Goal: Task Accomplishment & Management: Use online tool/utility

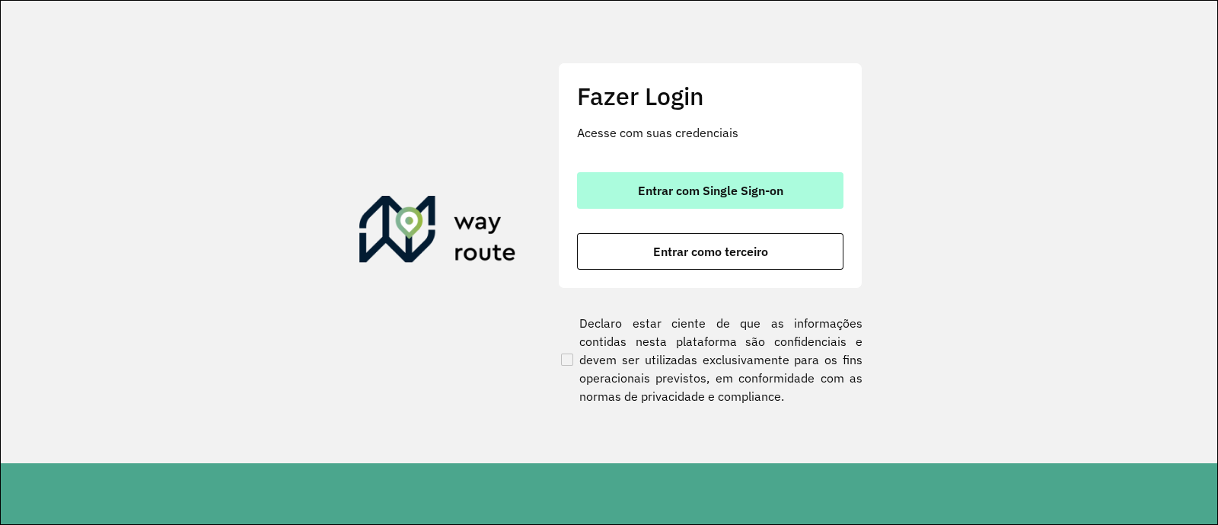
click at [674, 184] on span "Entrar com Single Sign-on" at bounding box center [710, 190] width 145 height 12
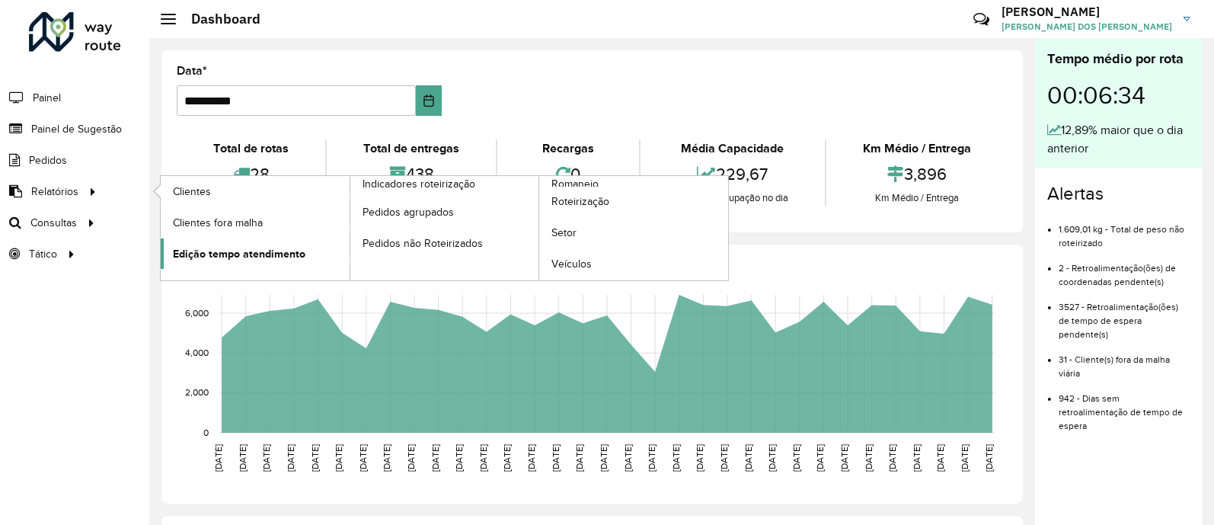
click at [241, 246] on span "Edição tempo atendimento" at bounding box center [239, 254] width 132 height 16
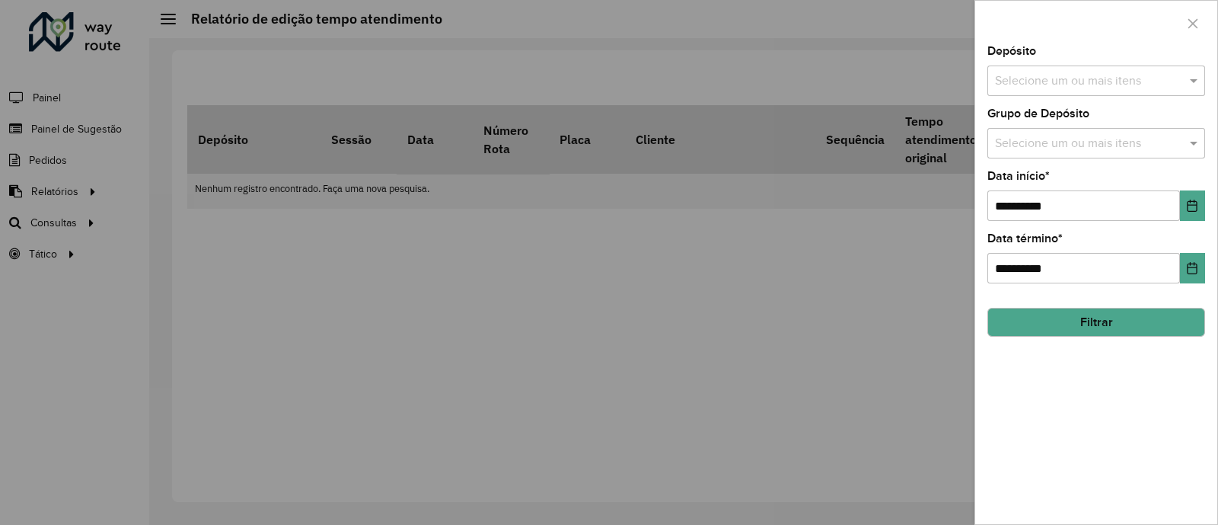
click at [1184, 74] on input "text" at bounding box center [1088, 81] width 195 height 18
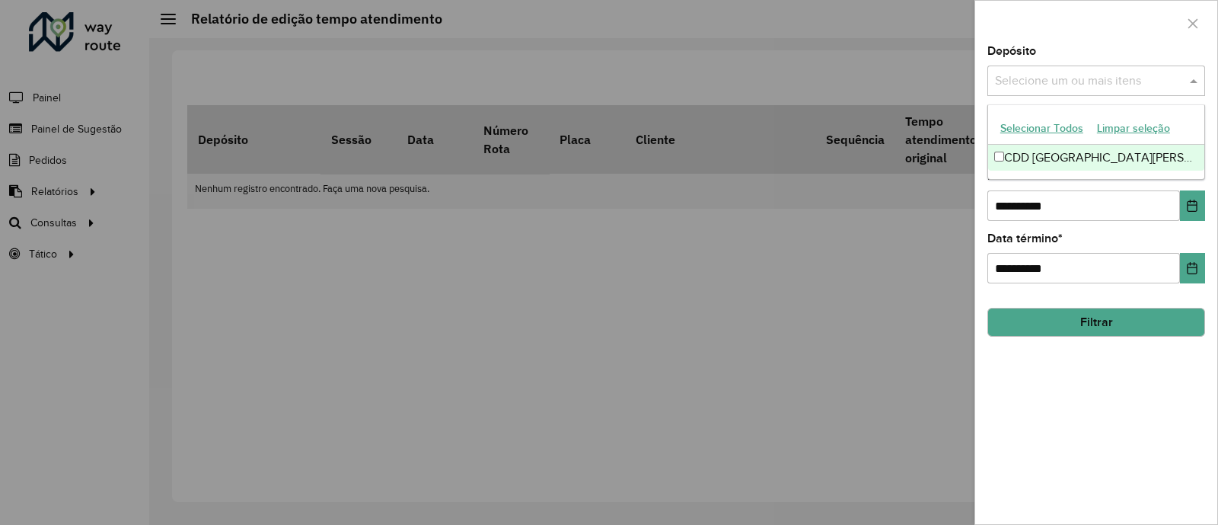
click at [1101, 173] on ng-dropdown-panel "Selecionar Todos Limpar seleção CDD São José dos Campos" at bounding box center [1097, 141] width 218 height 75
click at [1079, 168] on div "CDD [GEOGRAPHIC_DATA]" at bounding box center [1096, 158] width 216 height 26
click at [903, 264] on div at bounding box center [609, 262] width 1218 height 525
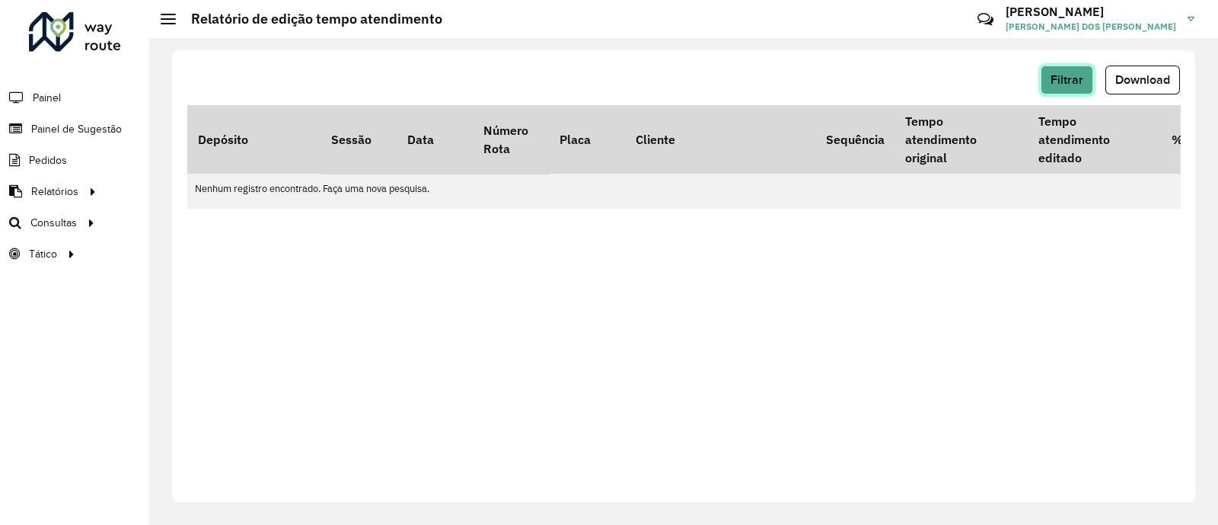
click at [1077, 73] on span "Filtrar" at bounding box center [1067, 79] width 33 height 13
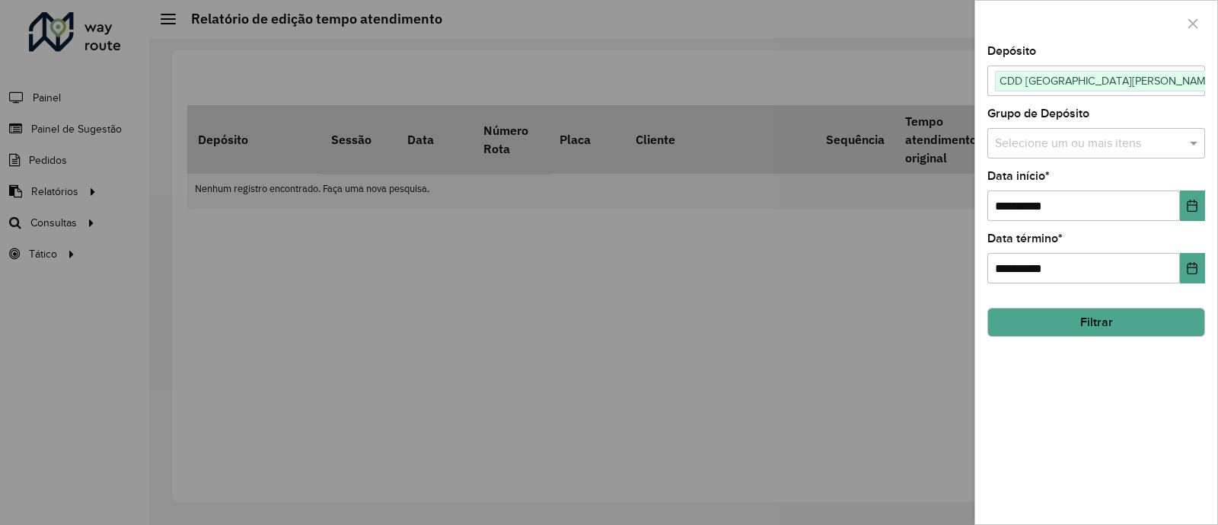
click at [1099, 132] on div "Selecione um ou mais itens" at bounding box center [1097, 143] width 218 height 30
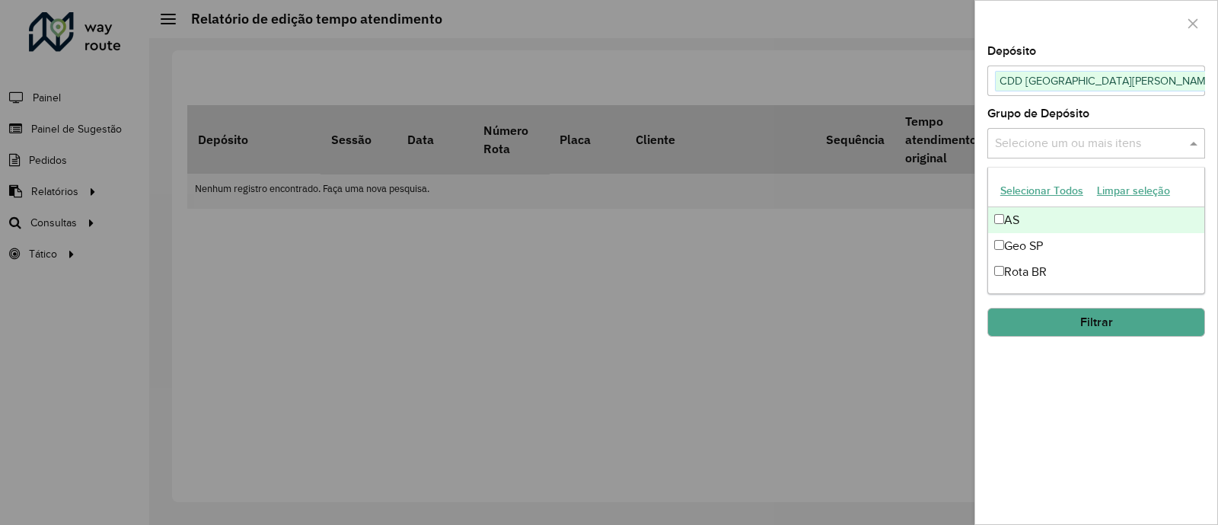
click at [1099, 132] on div "Selecione um ou mais itens" at bounding box center [1097, 143] width 218 height 30
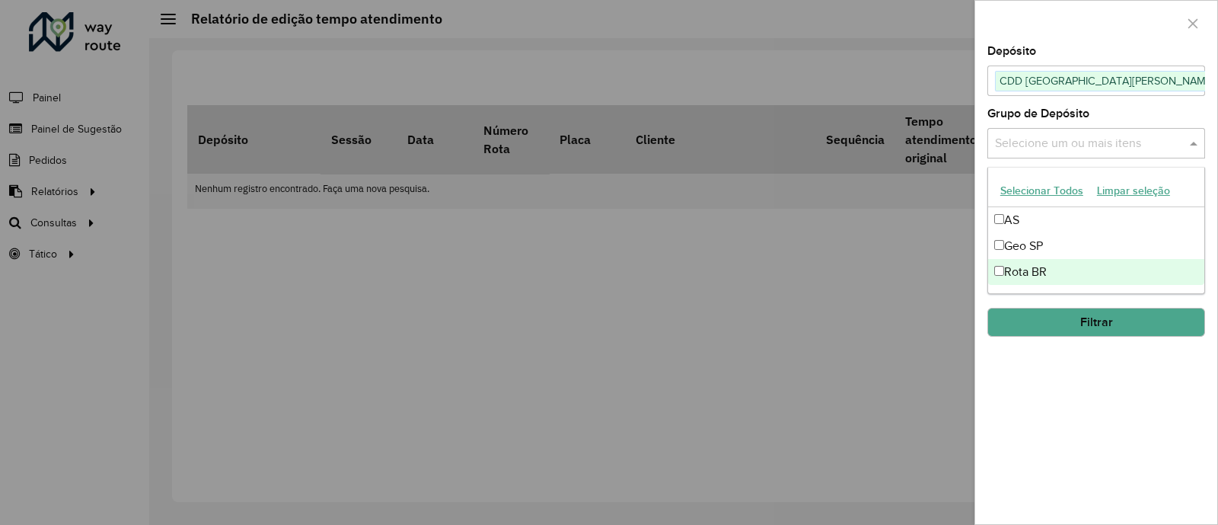
click at [1113, 316] on button "Filtrar" at bounding box center [1097, 322] width 218 height 29
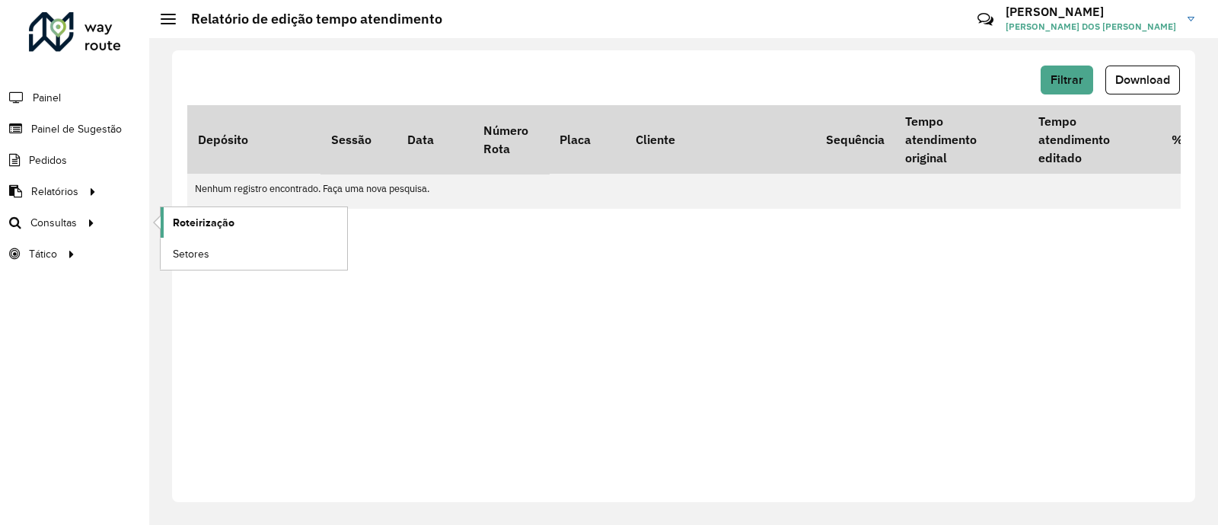
click at [198, 216] on span "Roteirização" at bounding box center [204, 223] width 62 height 16
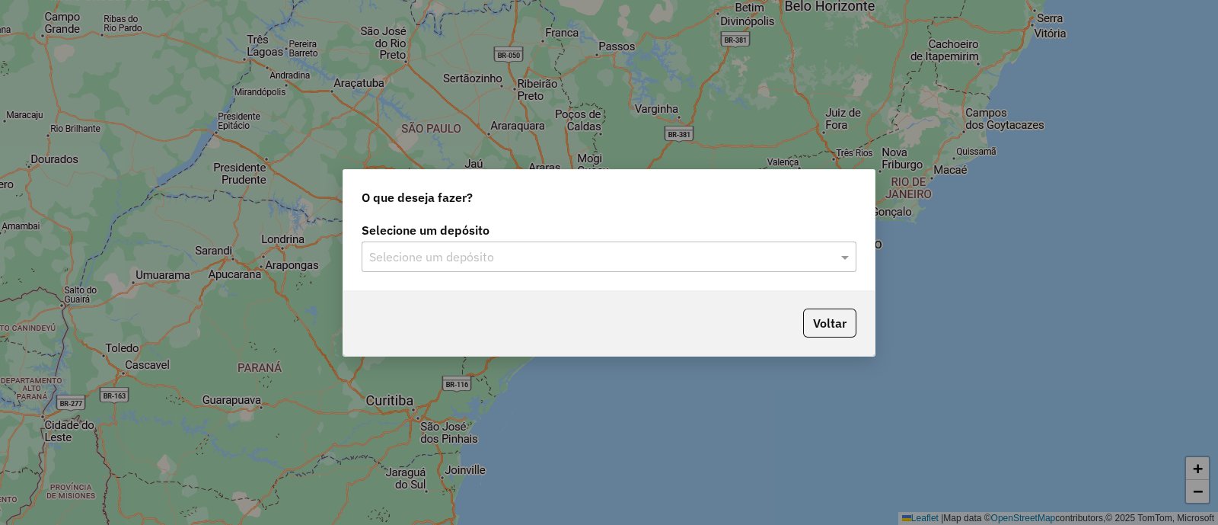
click at [438, 239] on div "Selecione um depósito Selecione um depósito" at bounding box center [609, 248] width 495 height 47
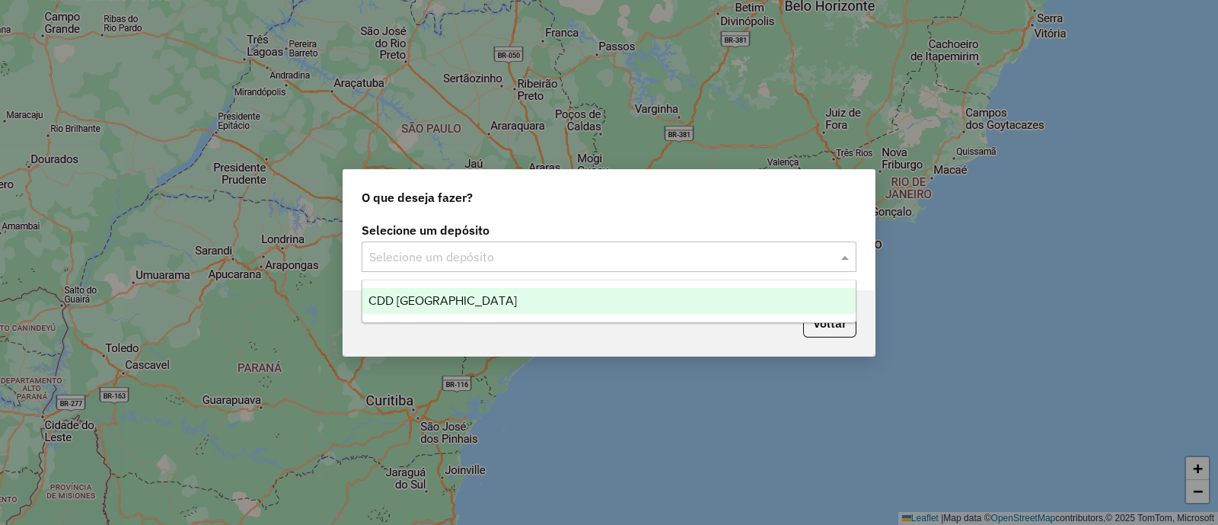
click at [464, 257] on input "text" at bounding box center [593, 257] width 449 height 18
click at [451, 288] on div "CDD [GEOGRAPHIC_DATA][PERSON_NAME][PERSON_NAME]" at bounding box center [608, 301] width 493 height 26
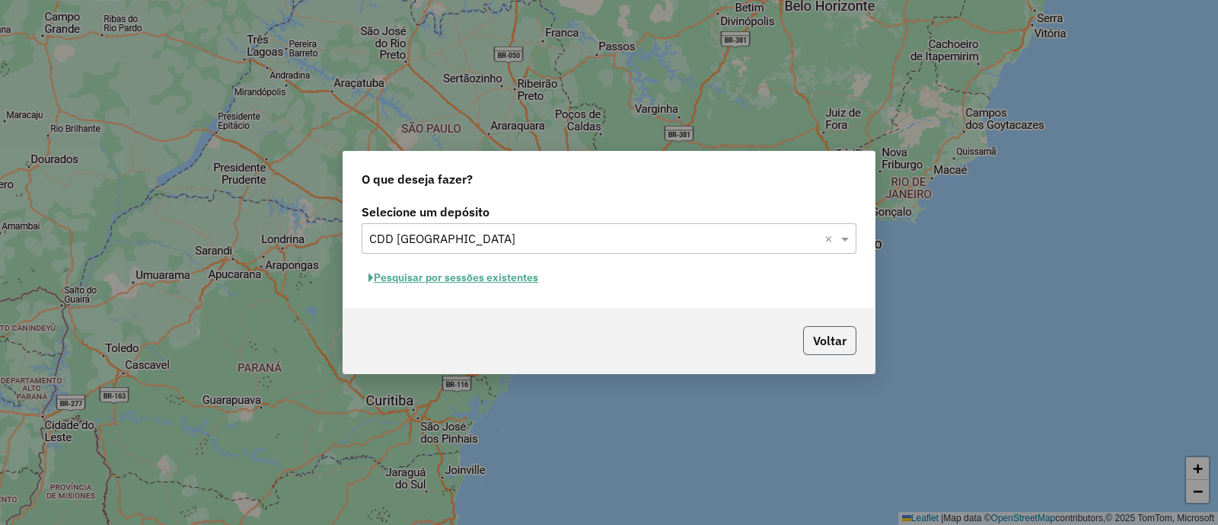
click at [823, 340] on button "Voltar" at bounding box center [829, 340] width 53 height 29
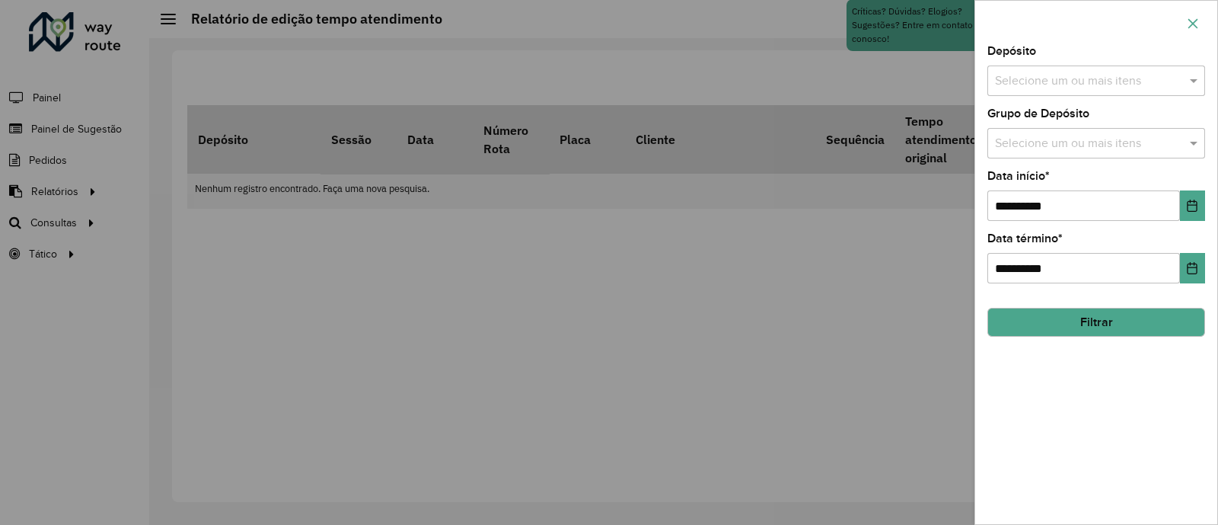
click at [1201, 19] on button "button" at bounding box center [1193, 23] width 24 height 24
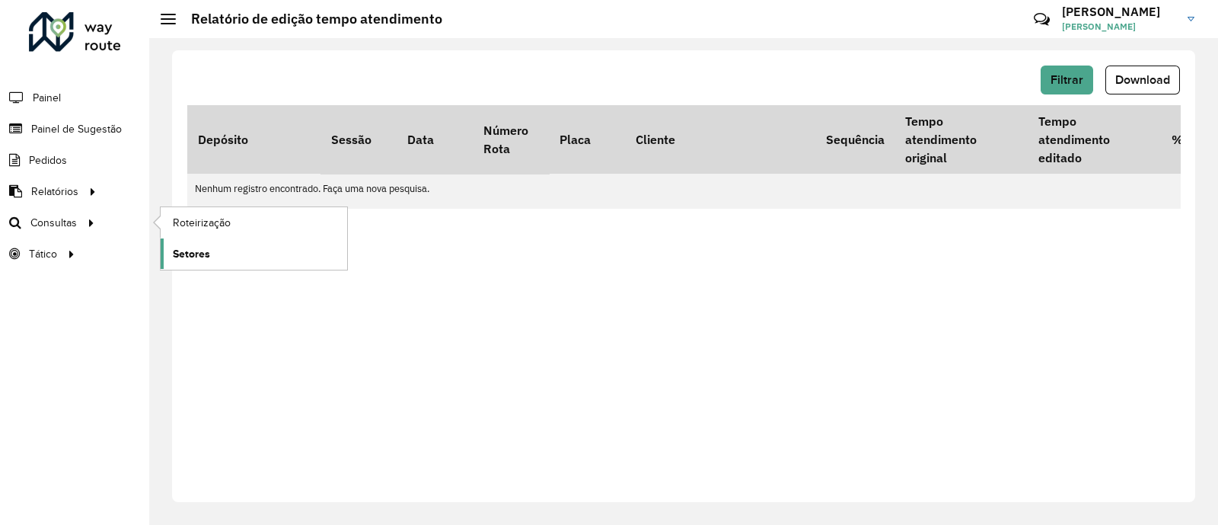
click at [209, 248] on link "Setores" at bounding box center [254, 253] width 187 height 30
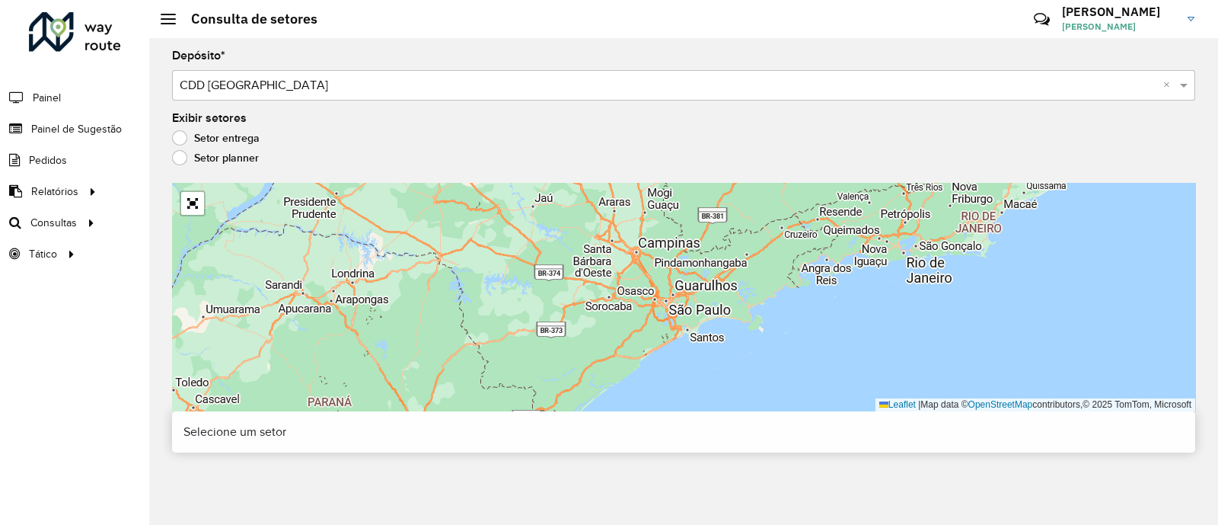
click at [177, 161] on label "Setor planner" at bounding box center [215, 157] width 87 height 15
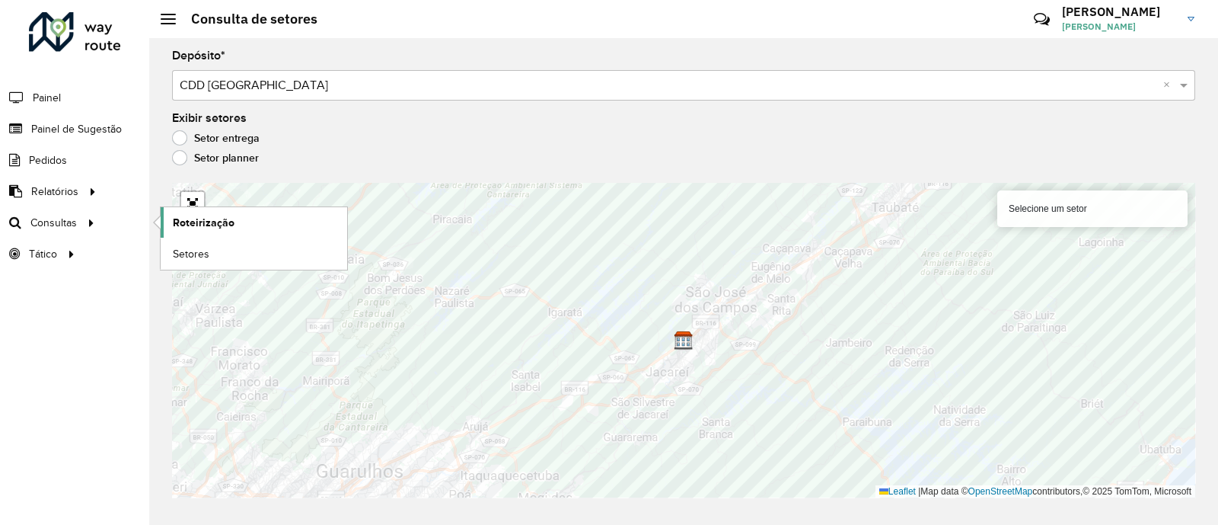
click at [206, 225] on span "Roteirização" at bounding box center [204, 223] width 62 height 16
click at [190, 242] on link "Setores" at bounding box center [254, 253] width 187 height 30
click at [206, 260] on span "Setores" at bounding box center [191, 254] width 37 height 16
click at [179, 248] on span "Setores" at bounding box center [191, 254] width 37 height 16
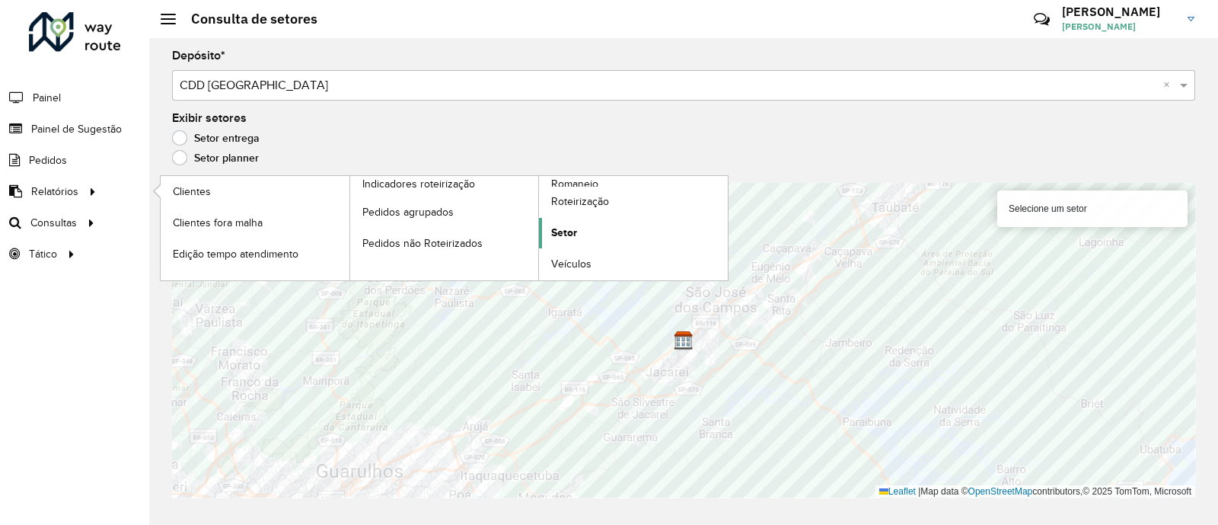
click at [573, 241] on link "Setor" at bounding box center [633, 233] width 189 height 30
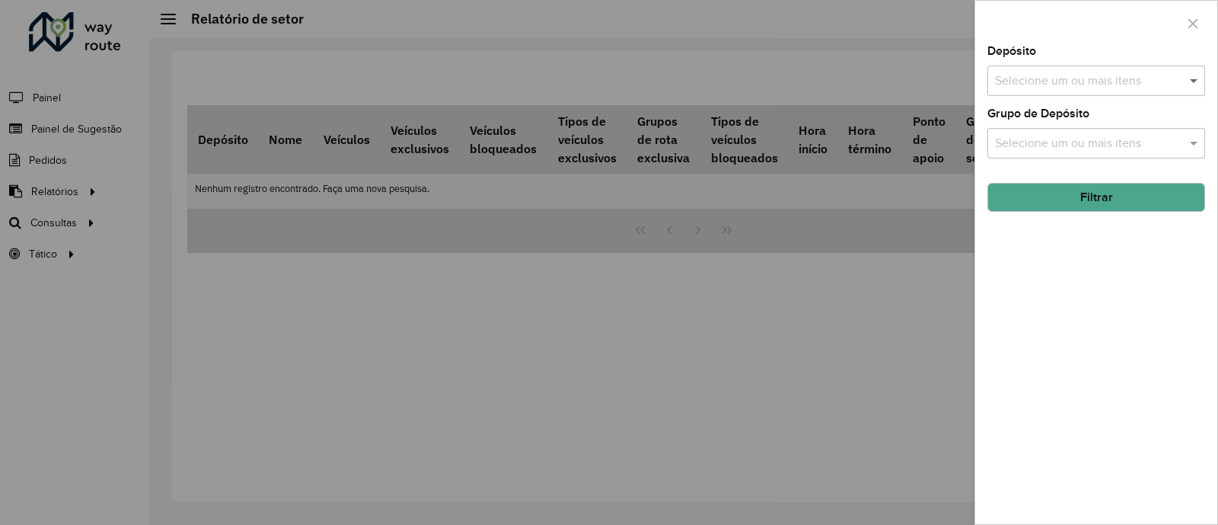
click at [1194, 85] on span at bounding box center [1195, 81] width 19 height 18
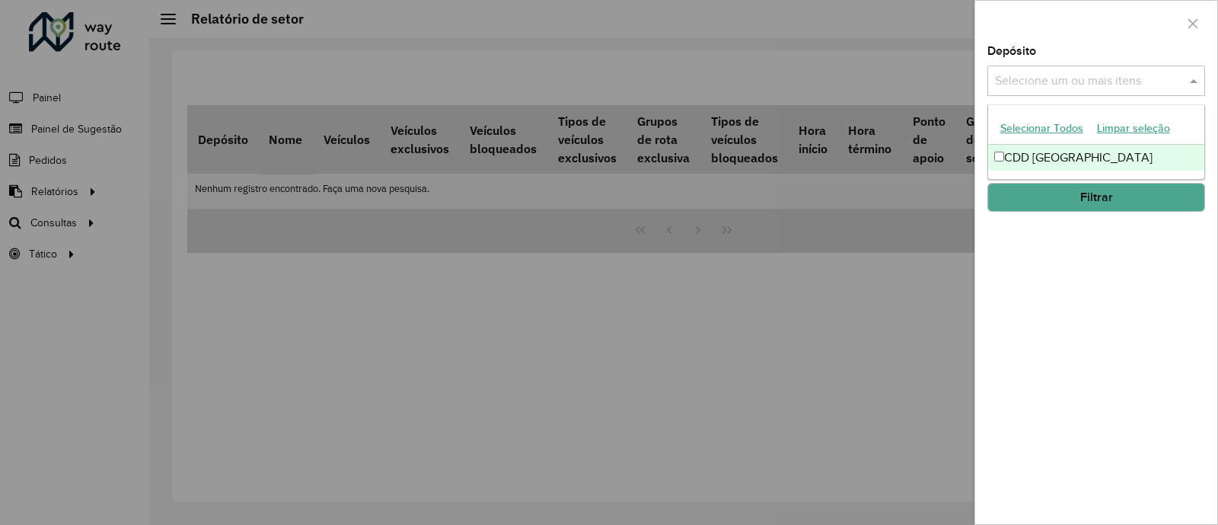
click at [1069, 153] on div "CDD [GEOGRAPHIC_DATA]" at bounding box center [1096, 158] width 216 height 26
click at [1084, 35] on div at bounding box center [1096, 23] width 242 height 45
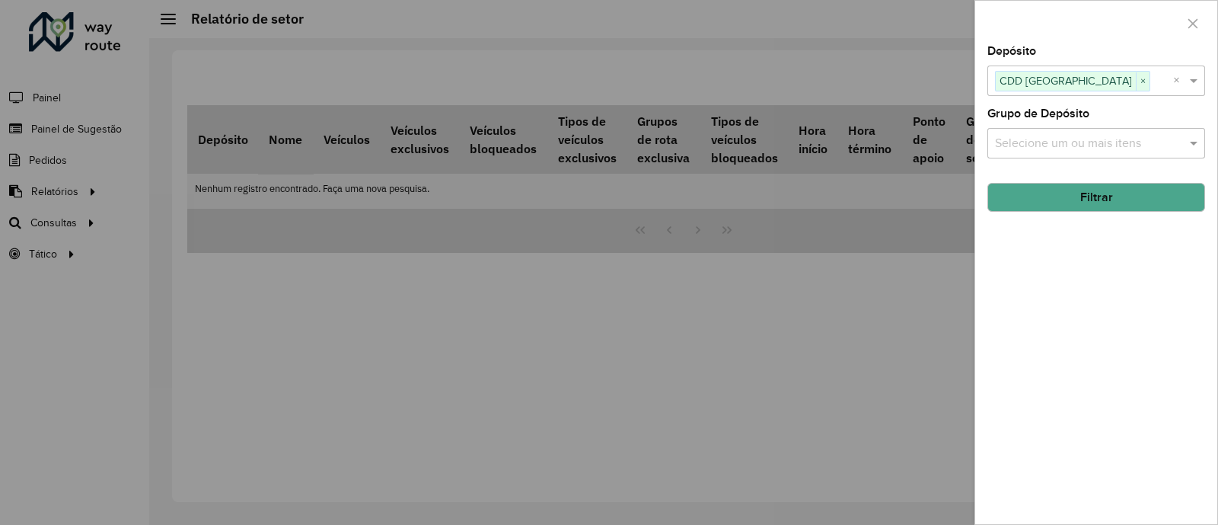
click at [1078, 148] on input "text" at bounding box center [1088, 144] width 195 height 18
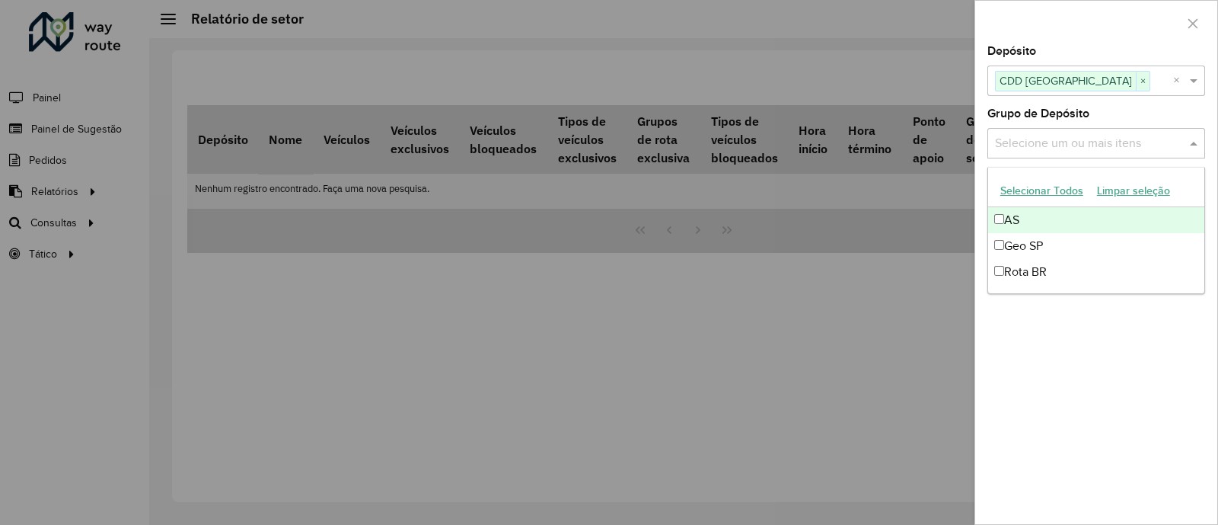
click at [1096, 17] on div at bounding box center [1096, 23] width 242 height 45
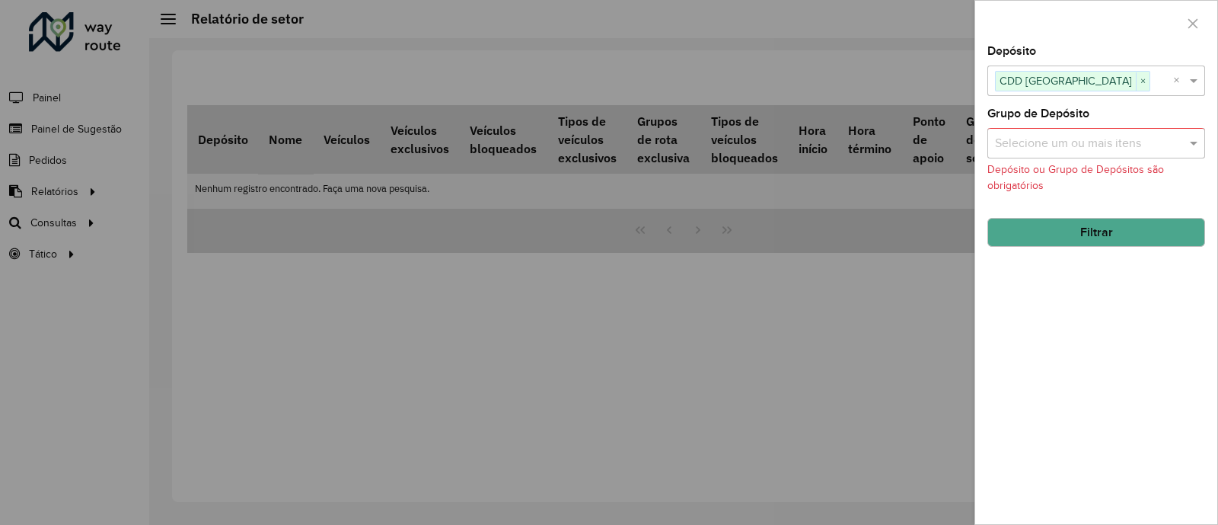
click at [1098, 219] on button "Filtrar" at bounding box center [1097, 232] width 218 height 29
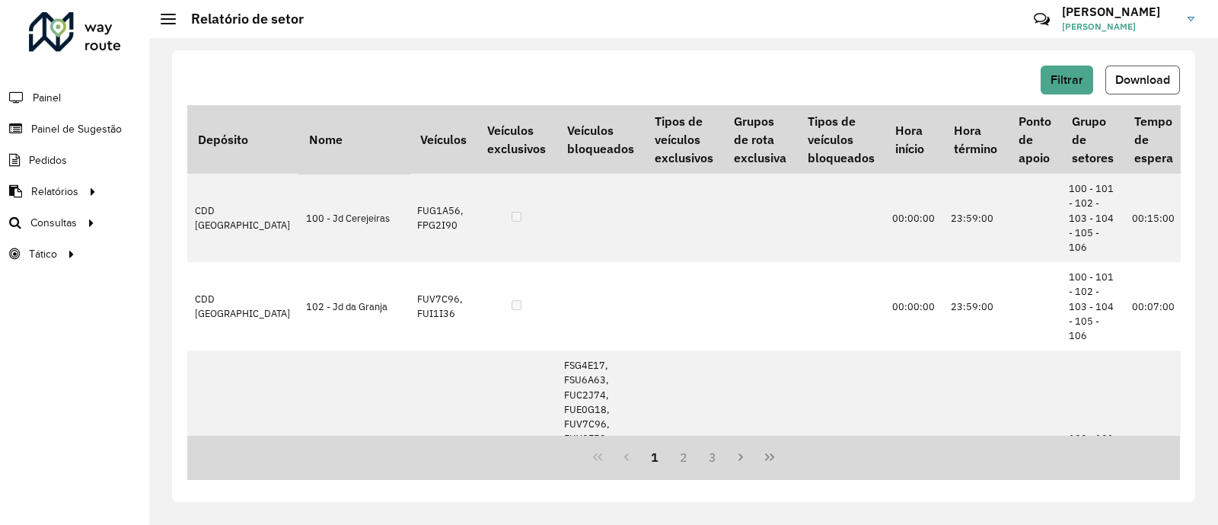
click at [1138, 76] on span "Download" at bounding box center [1142, 79] width 55 height 13
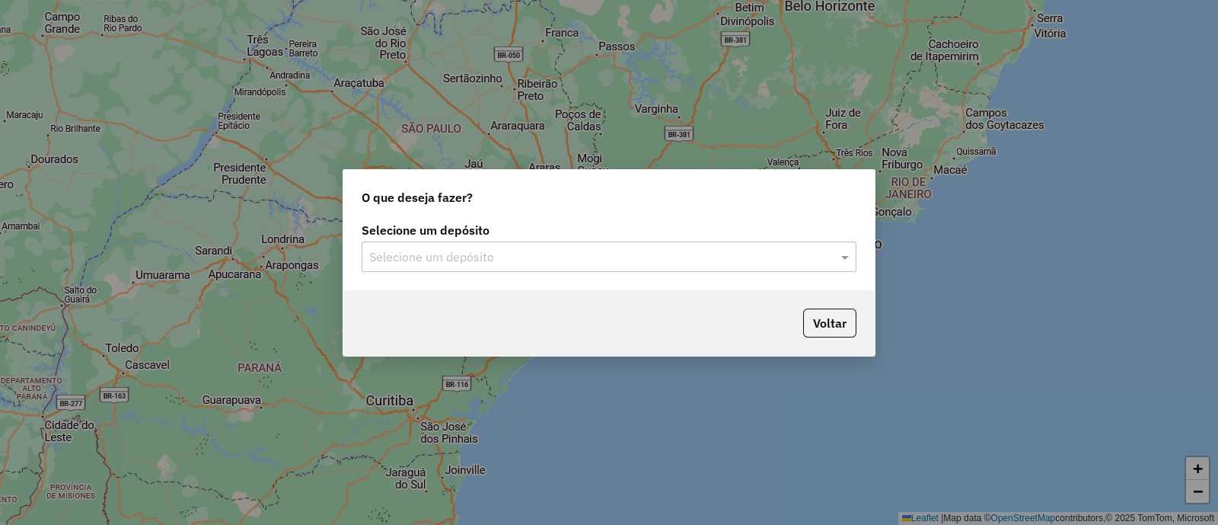
click at [441, 253] on input "text" at bounding box center [593, 257] width 449 height 18
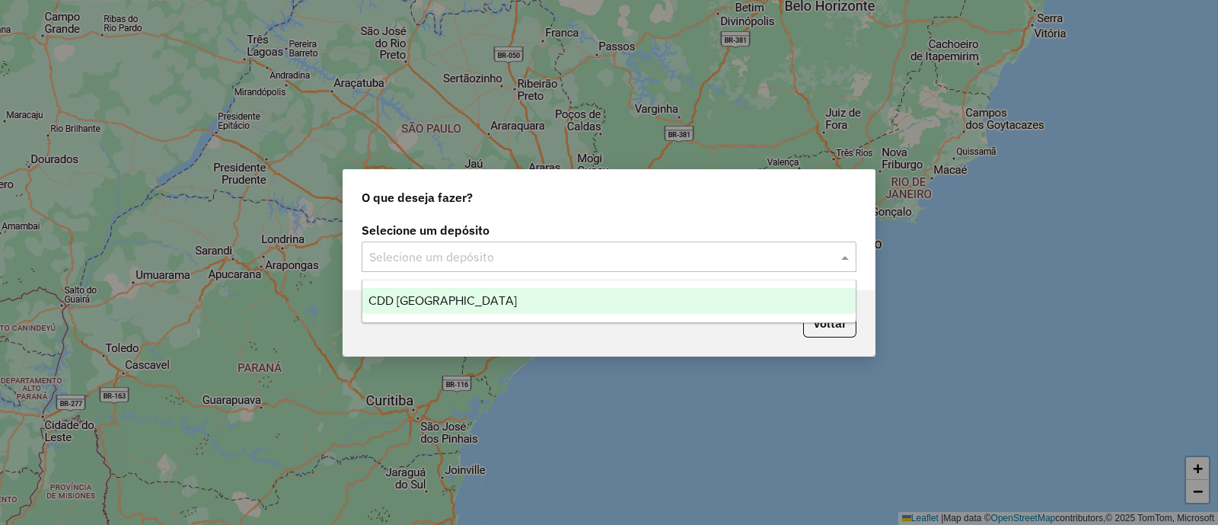
click at [449, 301] on span "CDD [GEOGRAPHIC_DATA][PERSON_NAME][PERSON_NAME]" at bounding box center [443, 300] width 148 height 13
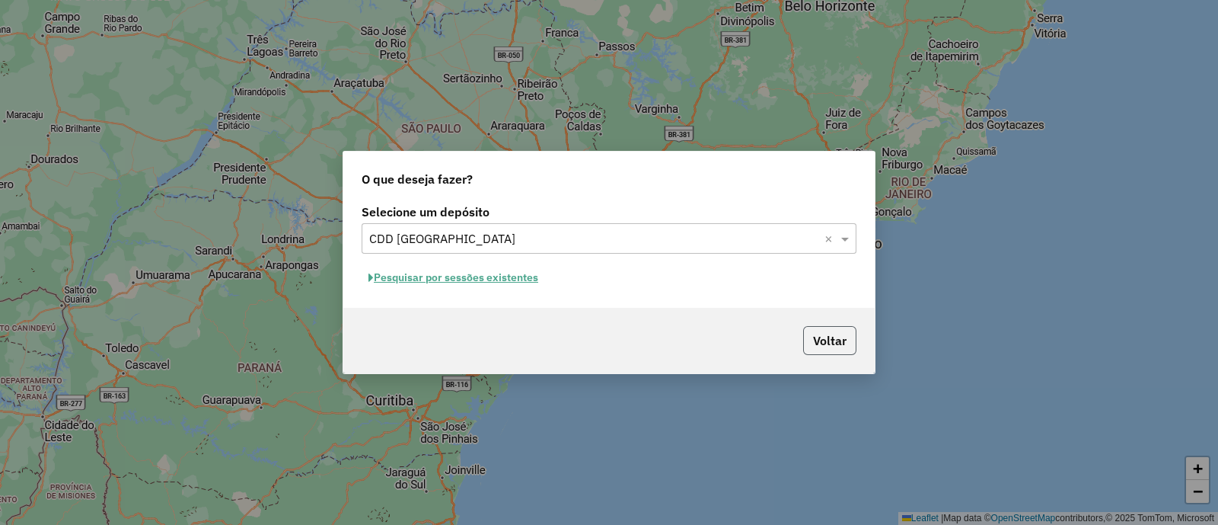
click at [833, 345] on button "Voltar" at bounding box center [829, 340] width 53 height 29
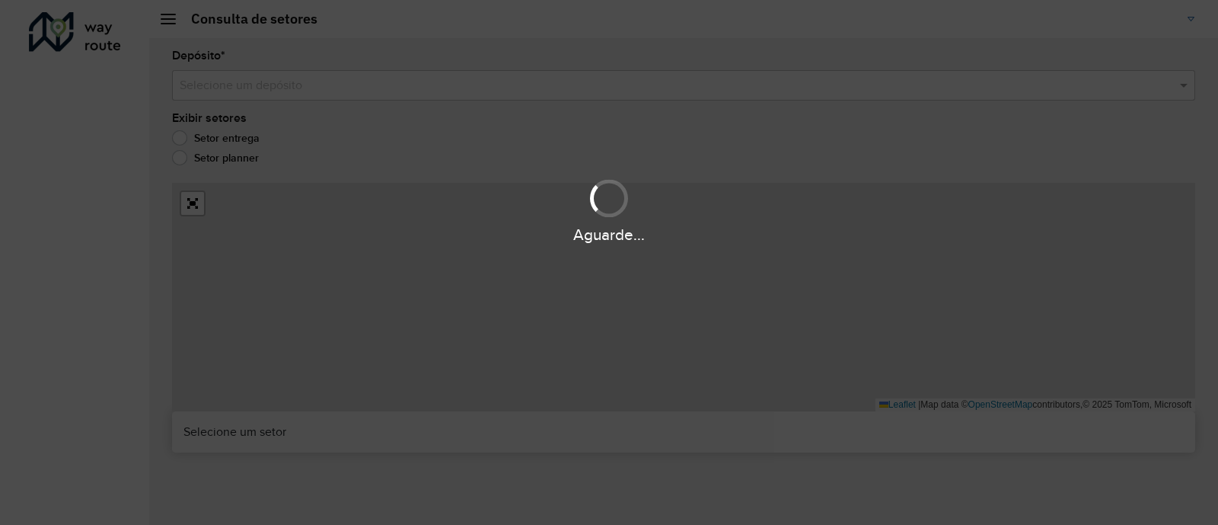
click at [833, 345] on hb-app "Aguarde... Pop-up bloqueado! Seu navegador bloqueou automáticamente a abertura …" at bounding box center [609, 262] width 1218 height 525
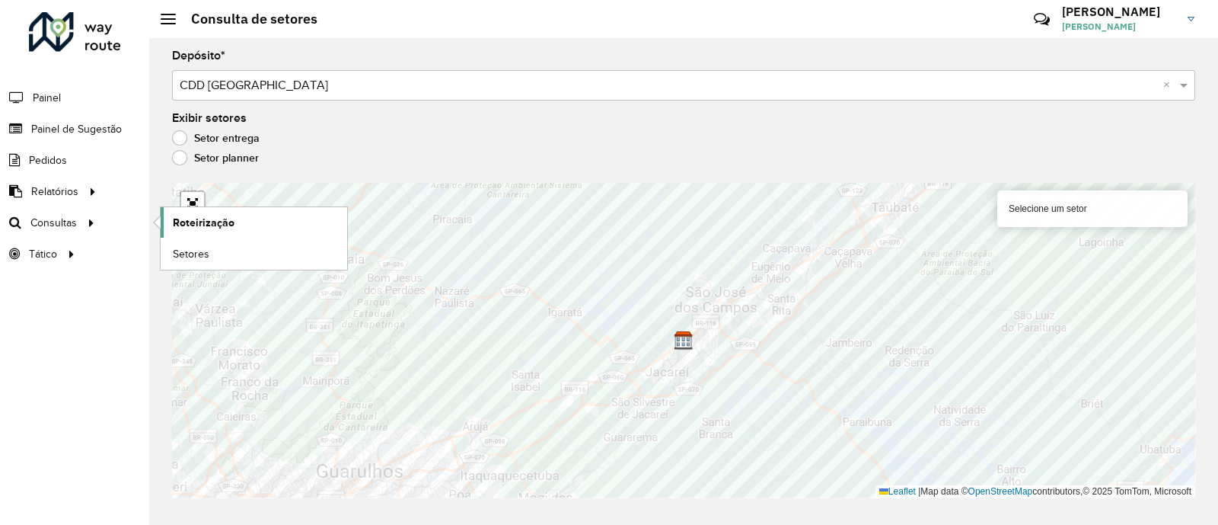
click at [217, 219] on span "Roteirização" at bounding box center [204, 223] width 62 height 16
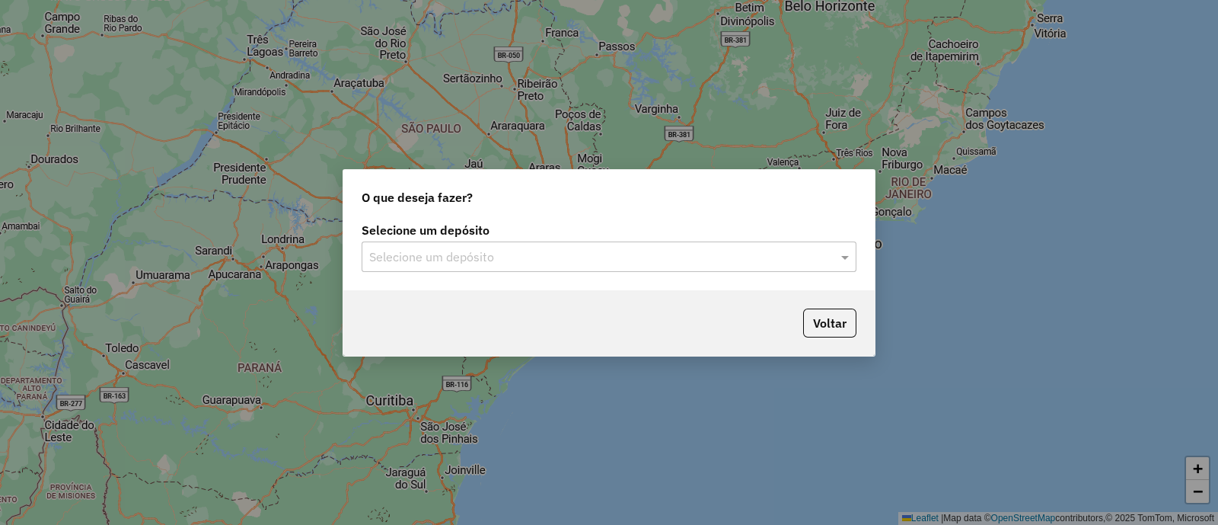
click at [563, 248] on input "text" at bounding box center [593, 257] width 449 height 18
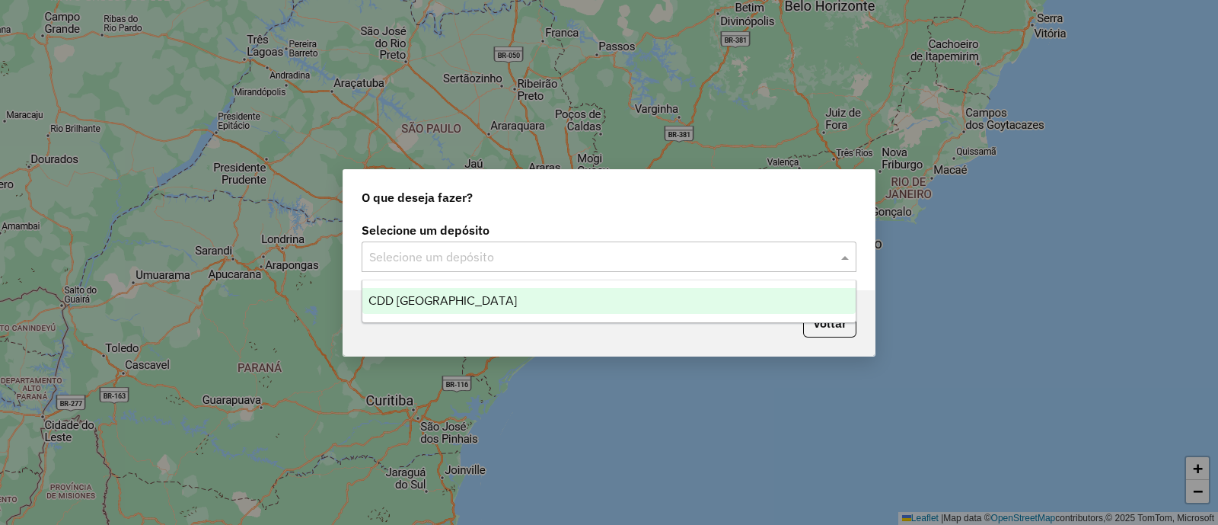
click at [532, 311] on div "CDD [GEOGRAPHIC_DATA]" at bounding box center [608, 301] width 493 height 26
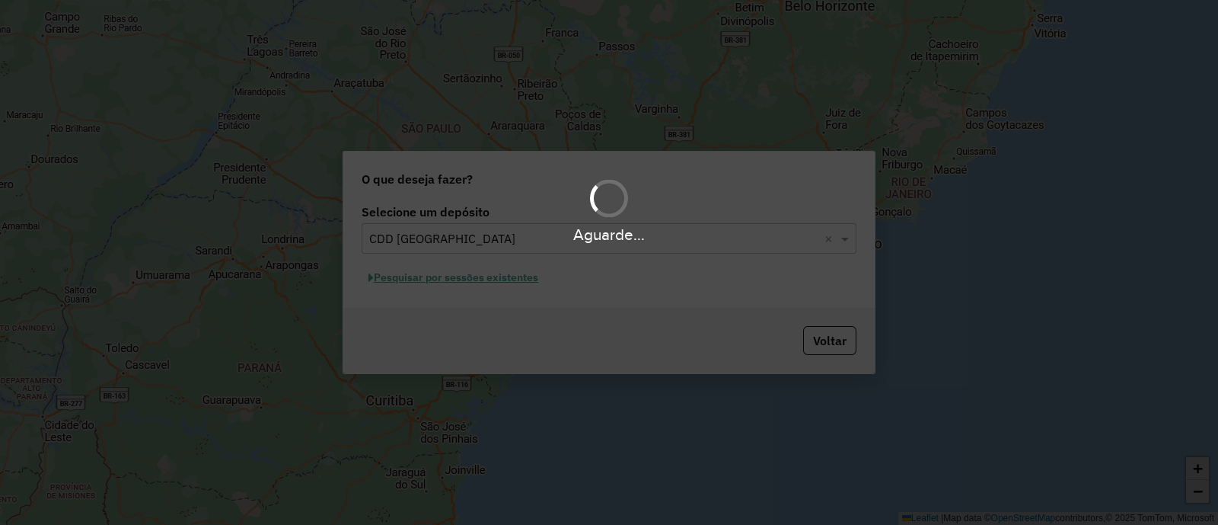
click at [441, 283] on div "Aguarde..." at bounding box center [609, 262] width 1218 height 525
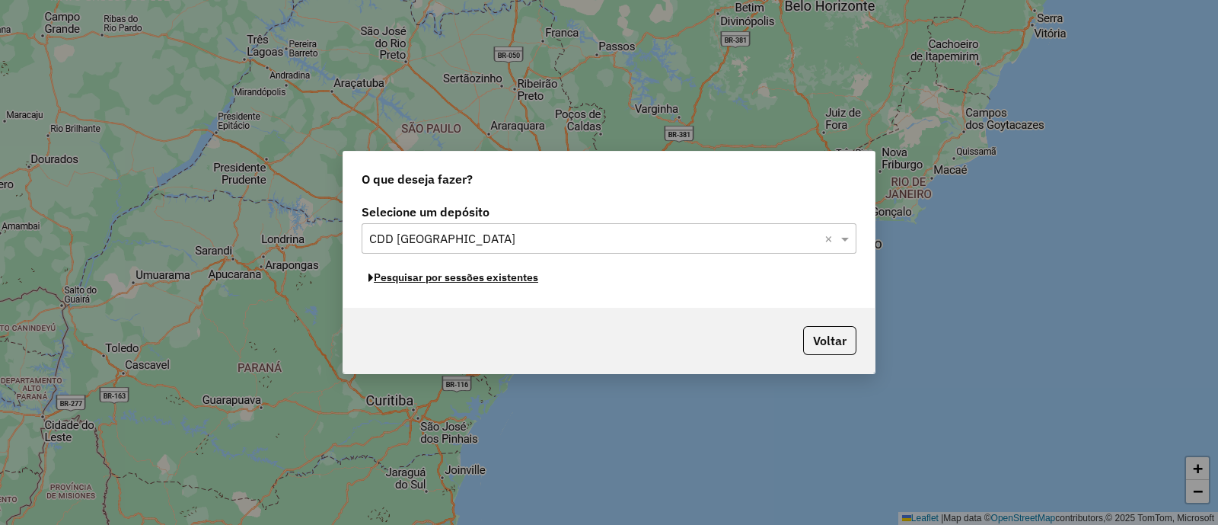
click at [441, 283] on button "Pesquisar por sessões existentes" at bounding box center [453, 278] width 183 height 24
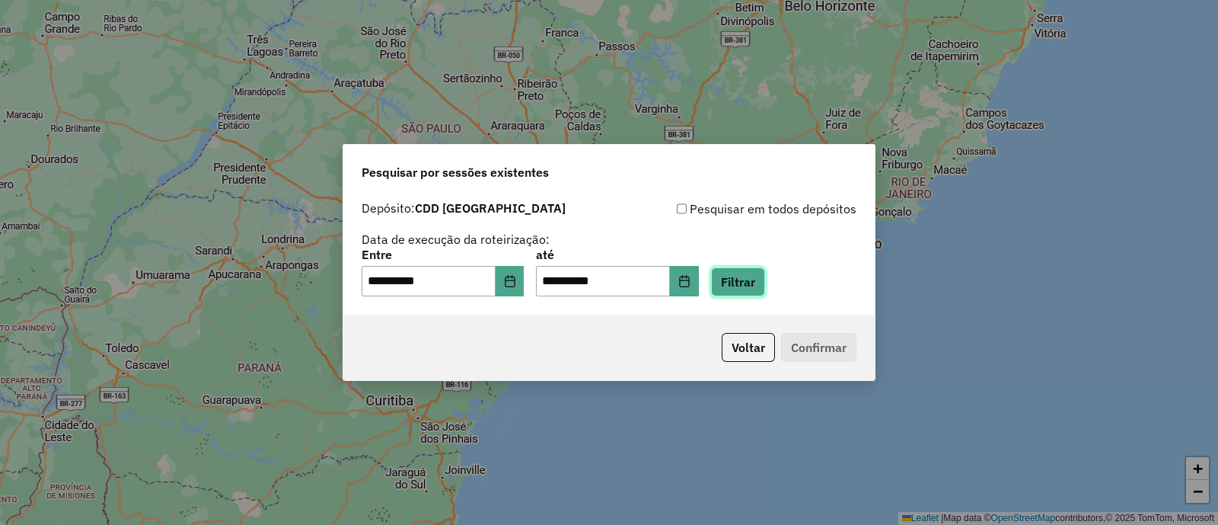
click at [747, 273] on button "Filtrar" at bounding box center [738, 281] width 54 height 29
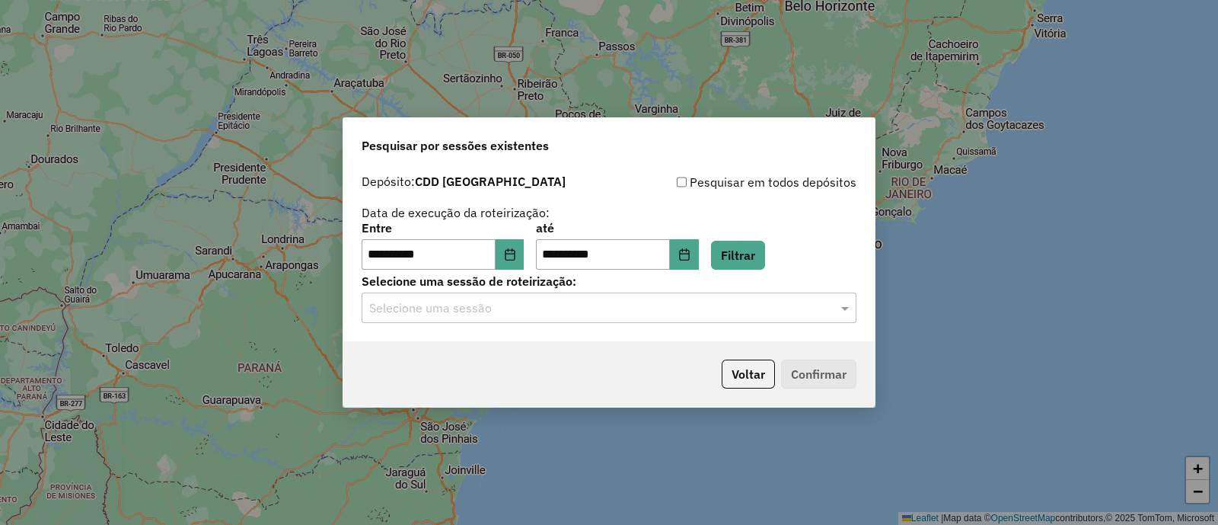
click at [638, 318] on div "Selecione uma sessão" at bounding box center [609, 307] width 495 height 30
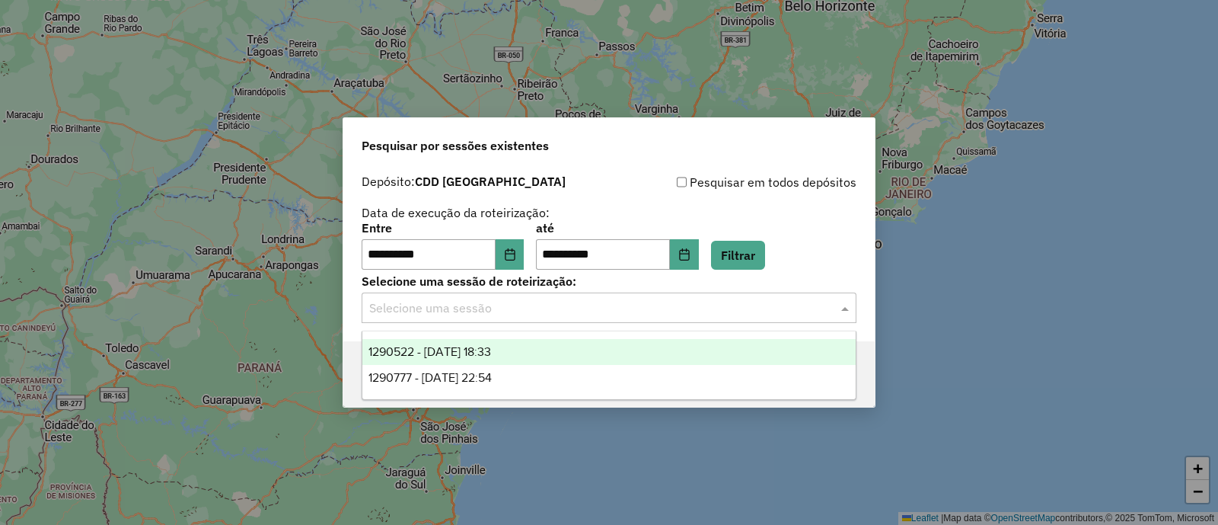
click at [560, 355] on div "1290522 - 08/10/2025 18:33" at bounding box center [608, 352] width 493 height 26
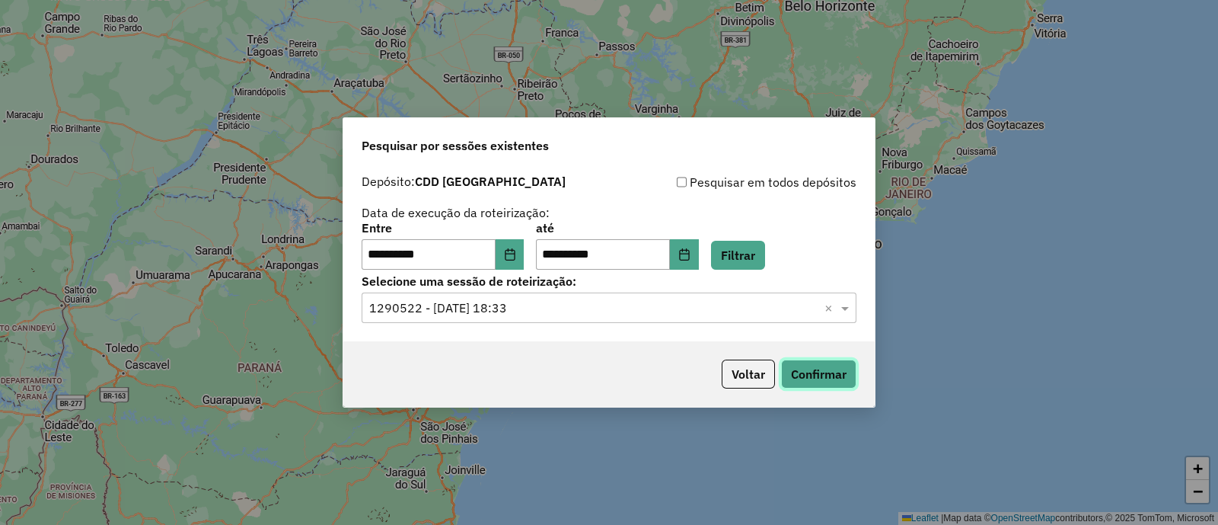
click at [806, 361] on button "Confirmar" at bounding box center [818, 373] width 75 height 29
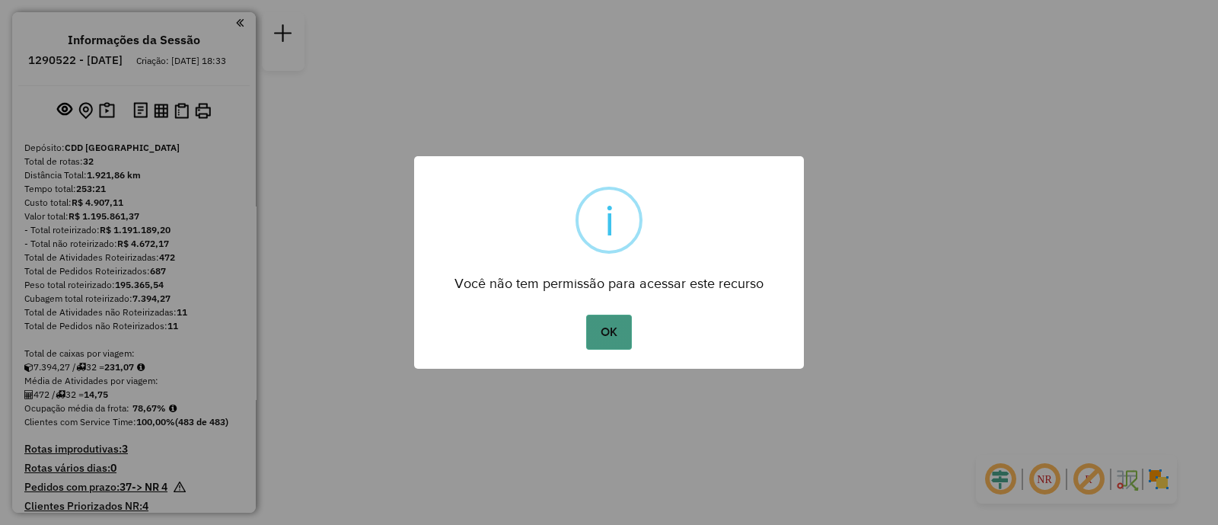
click at [602, 340] on button "OK" at bounding box center [608, 331] width 45 height 35
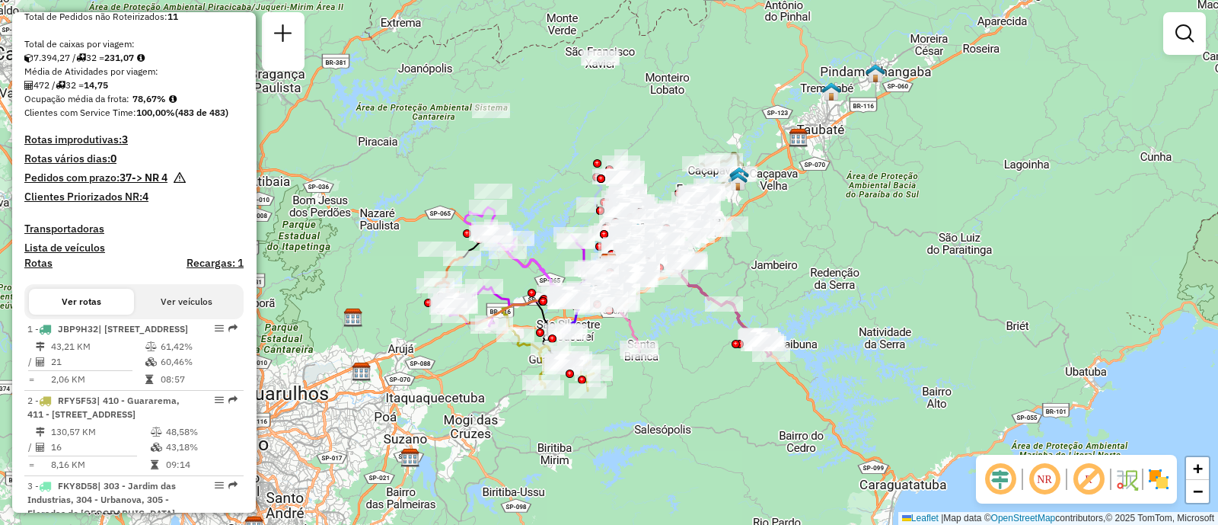
scroll to position [505, 0]
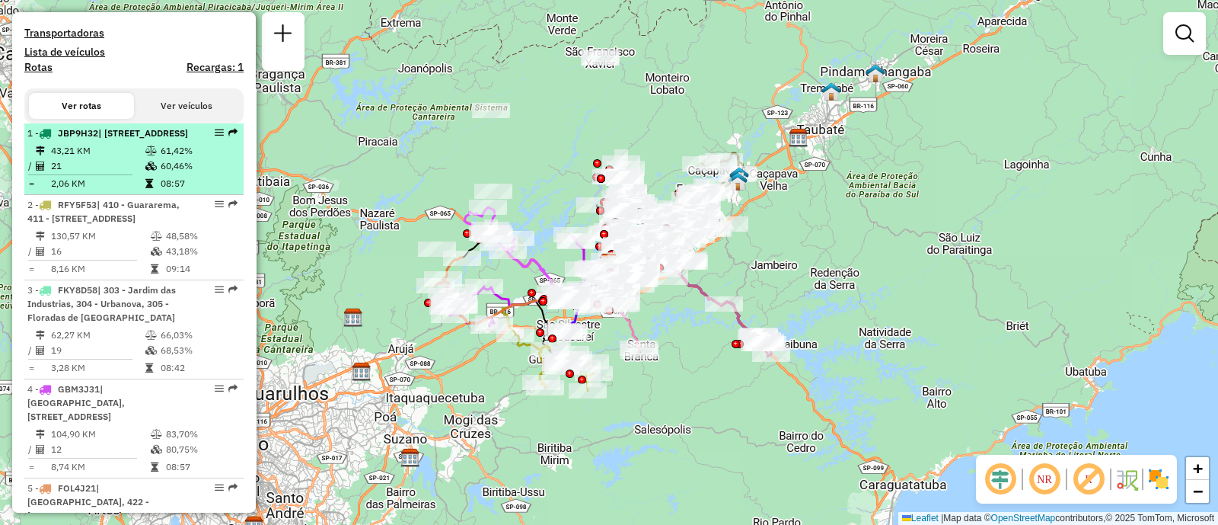
click at [150, 140] on div "1 - JBP9H32 | 201 - [GEOGRAPHIC_DATA], 202 - Telespark, 205 - [GEOGRAPHIC_DATA]" at bounding box center [107, 133] width 161 height 14
select select "**********"
